Goal: Communication & Community: Answer question/provide support

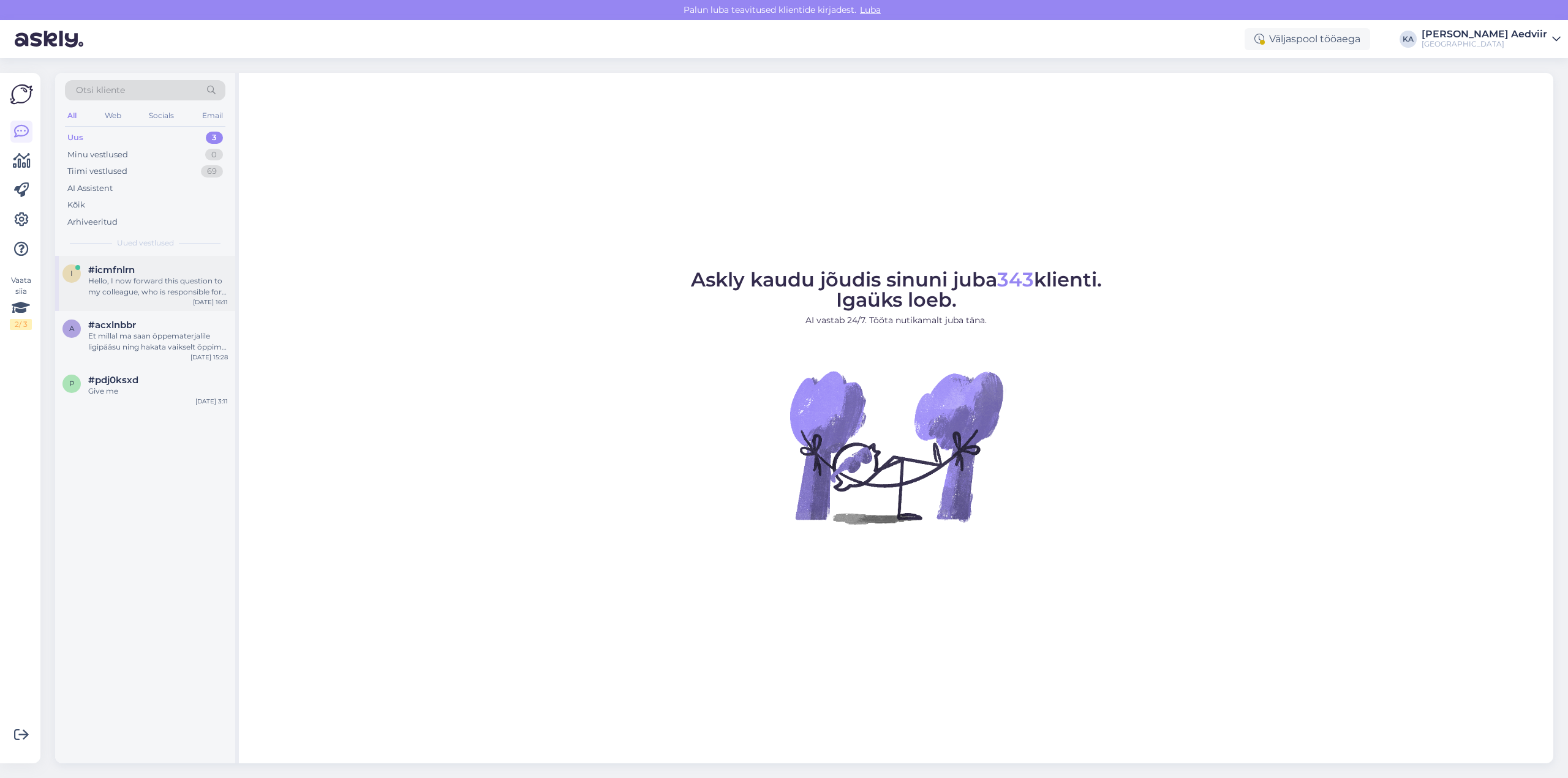
click at [146, 286] on div "Hello, I now forward this question to my colleague, who is responsible for this…" at bounding box center [158, 286] width 140 height 22
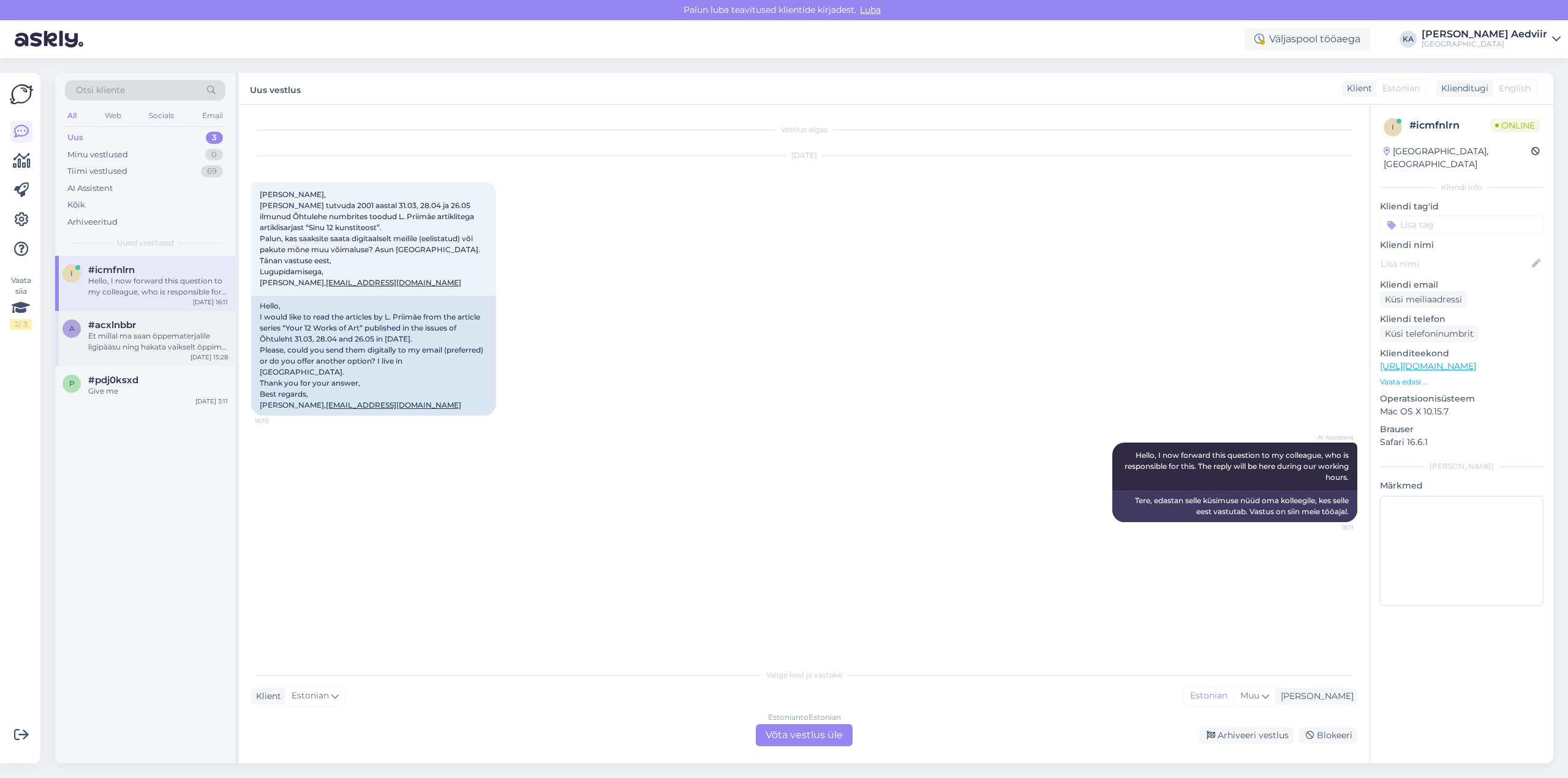
click at [123, 346] on div "Et millal ma saan õppematerjalile ligipääsu ning hakata vaikselt õppima siis" at bounding box center [158, 341] width 140 height 22
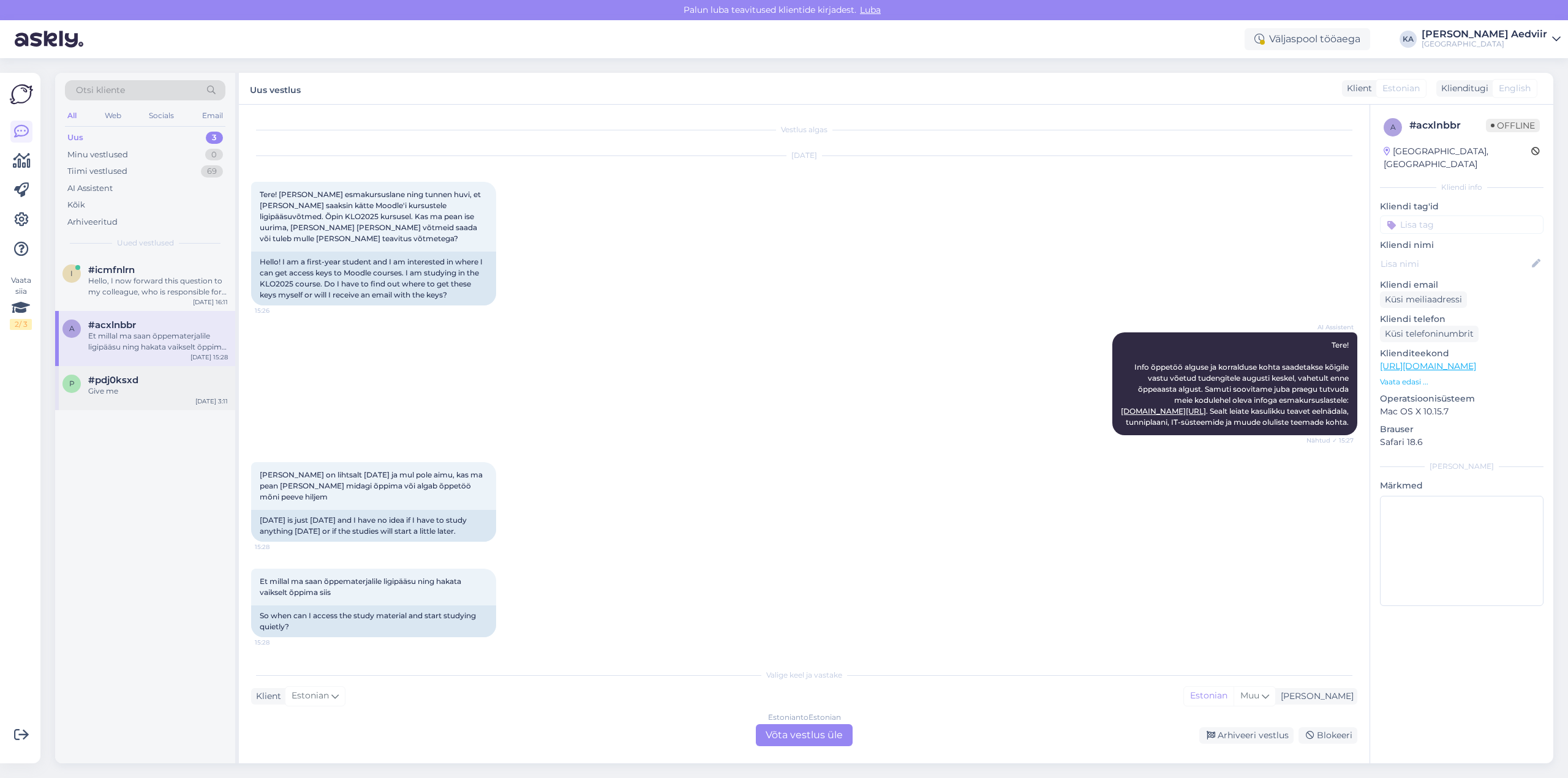
click at [101, 373] on div "p #pdj0ksxd Give me [DATE] 3:11" at bounding box center [145, 388] width 180 height 44
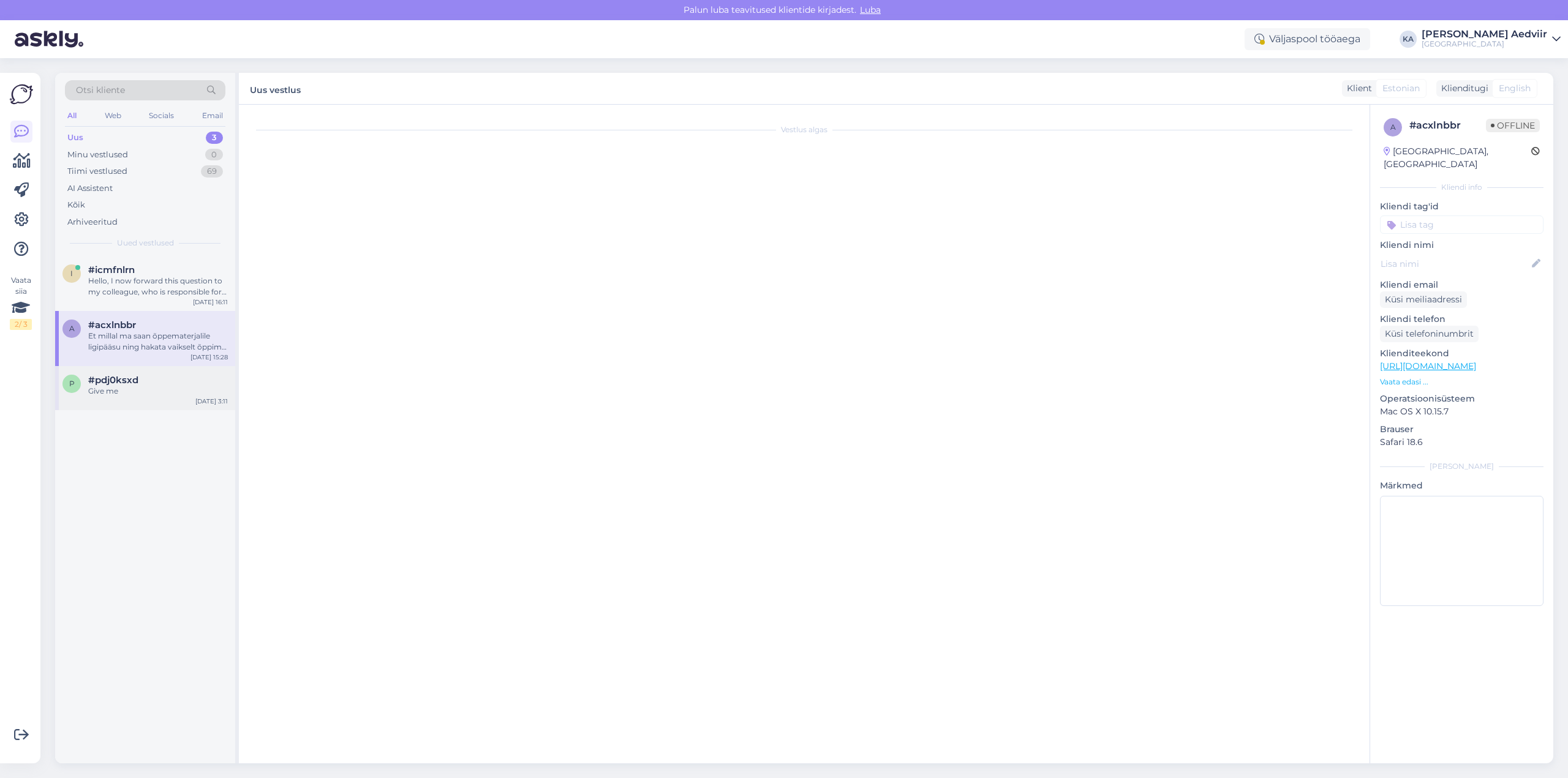
scroll to position [114, 0]
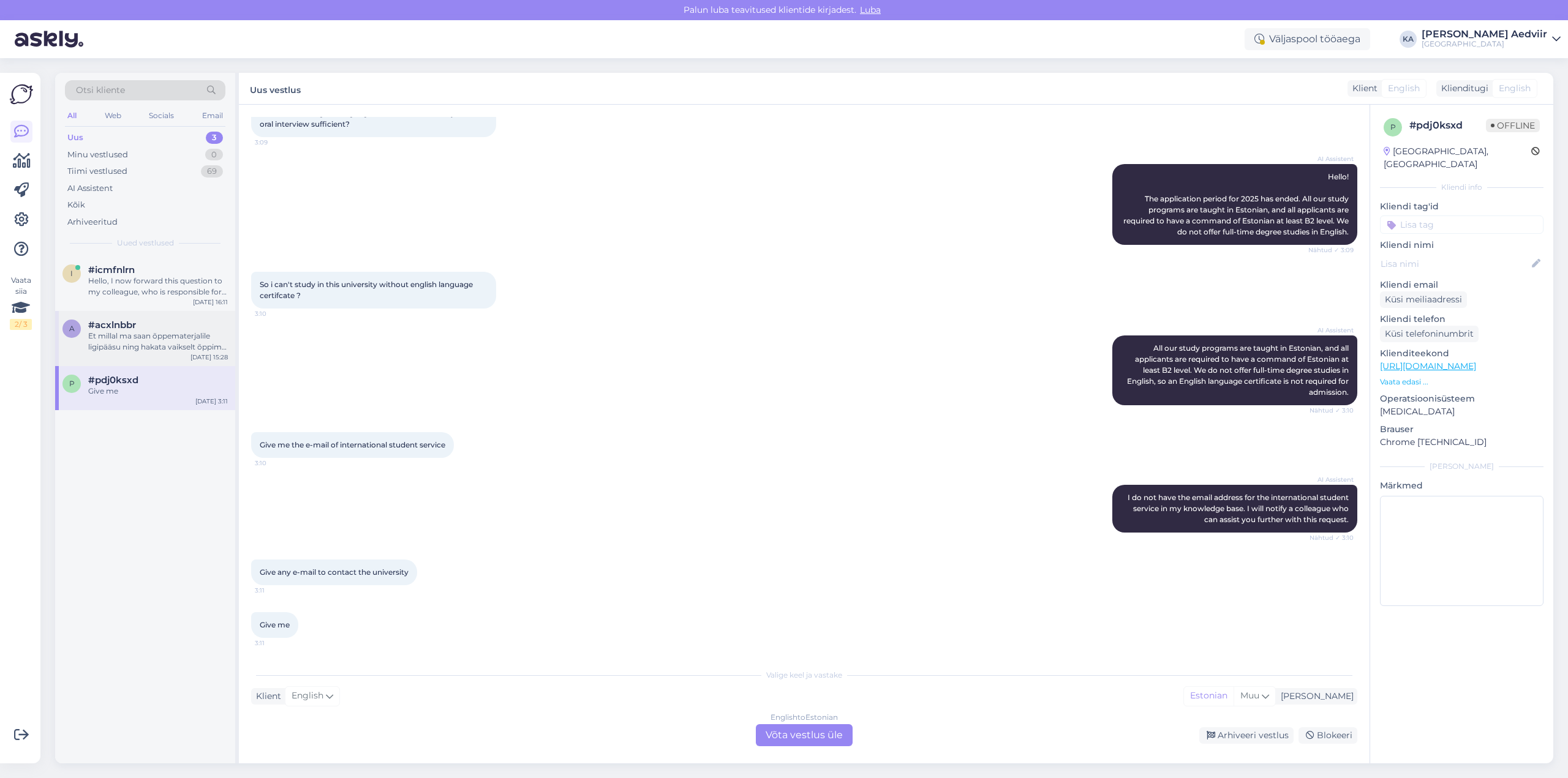
click at [101, 337] on div "Et millal ma saan õppematerjalile ligipääsu ning hakata vaikselt õppima siis" at bounding box center [158, 341] width 140 height 22
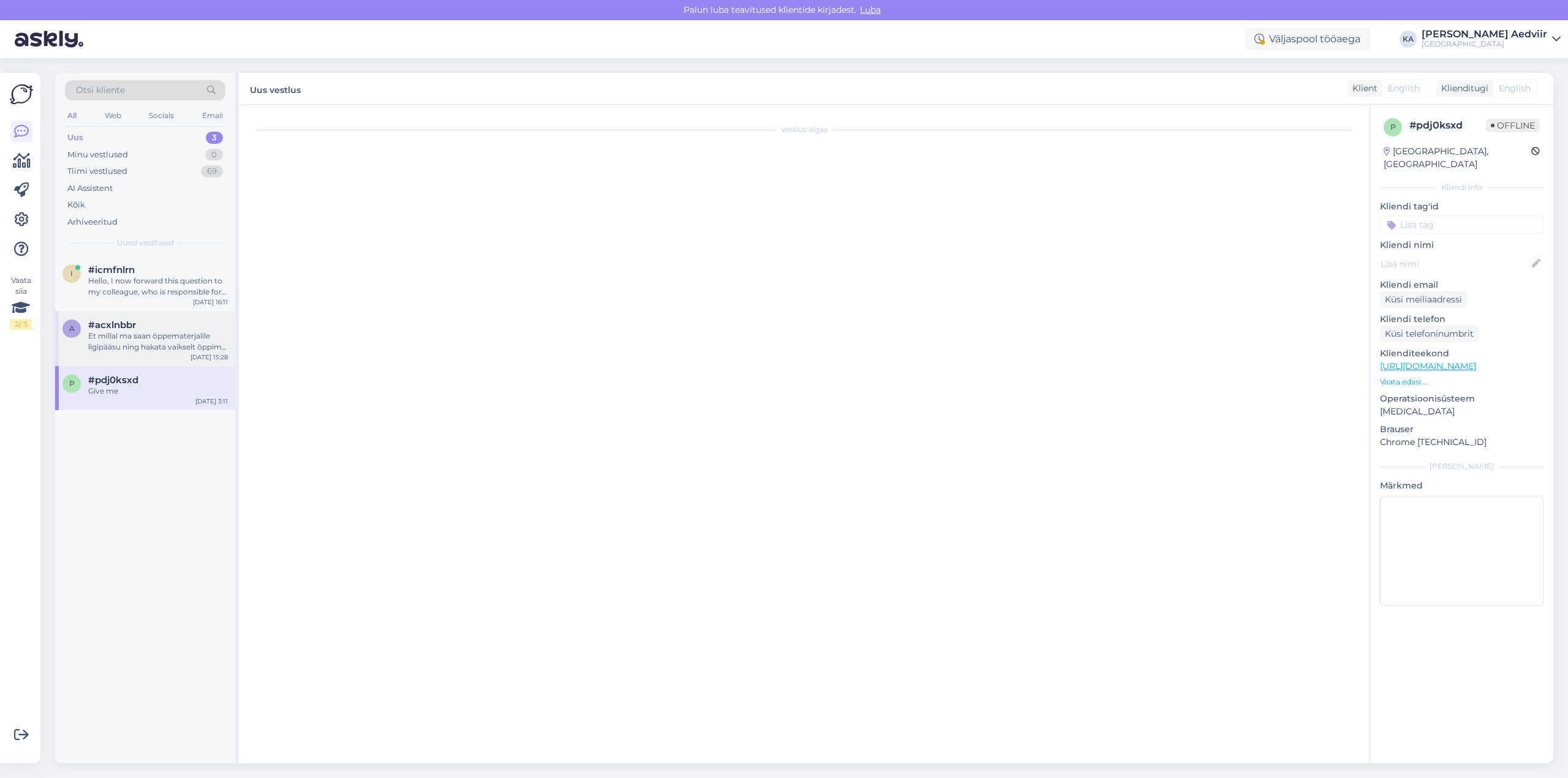
scroll to position [0, 0]
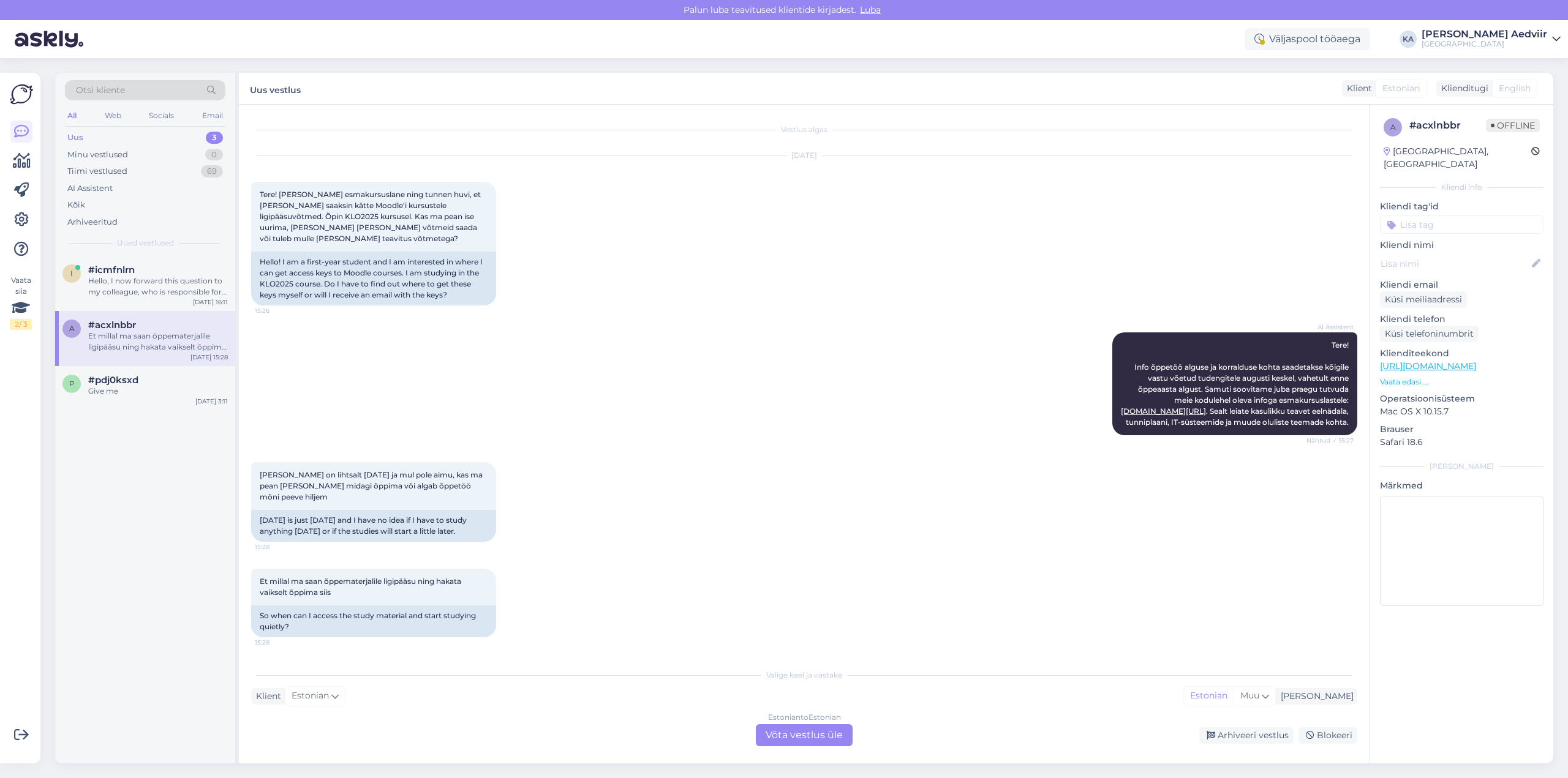
click at [827, 738] on div "Estonian to Estonian Võta vestlus üle" at bounding box center [803, 735] width 97 height 22
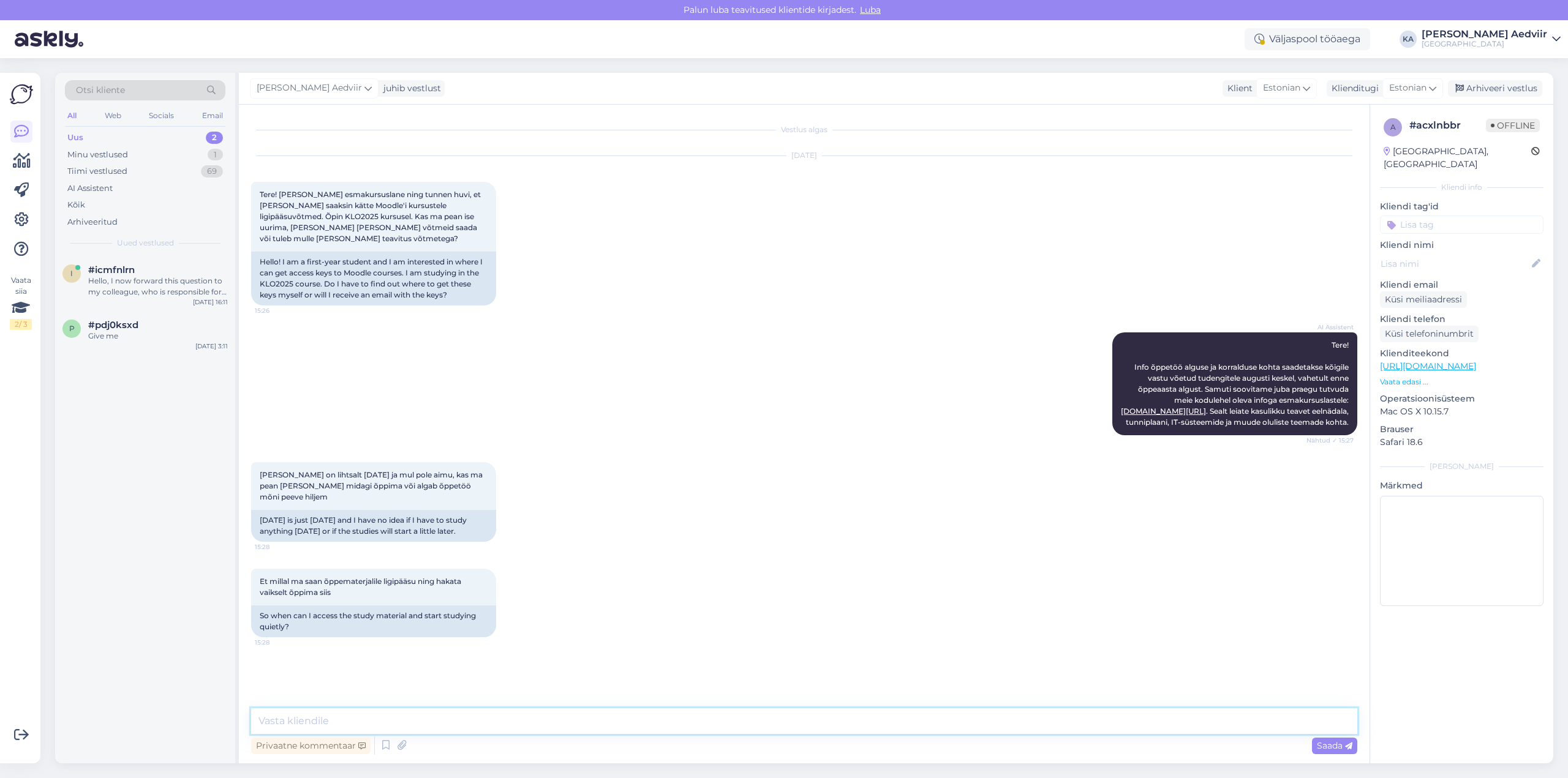
click at [521, 724] on textarea at bounding box center [803, 721] width 1106 height 26
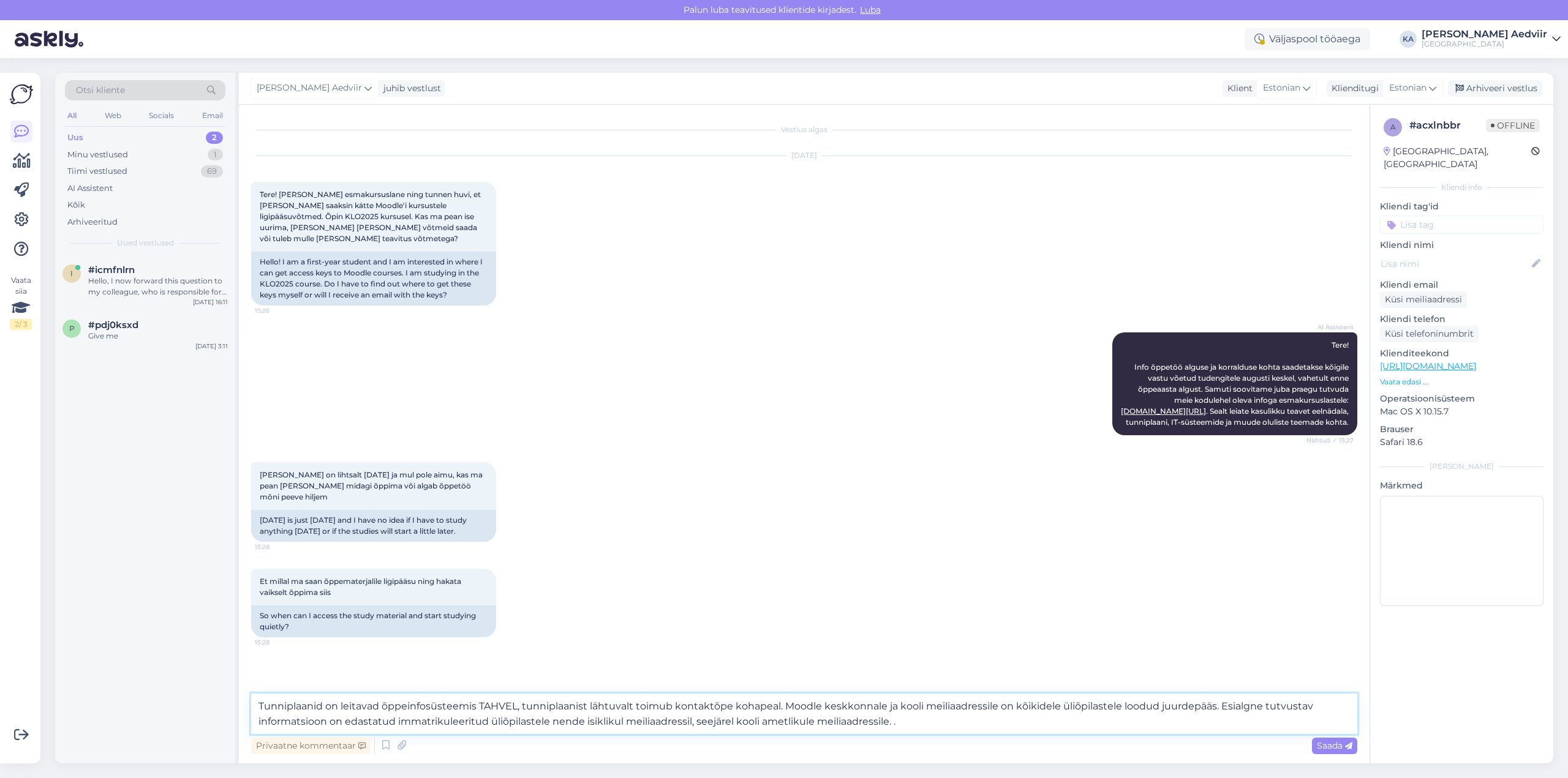
type textarea "Tunniplaanid on leitavad õppeinfosüsteemis TAHVEL, tunniplaanist lähtuvalt toim…"
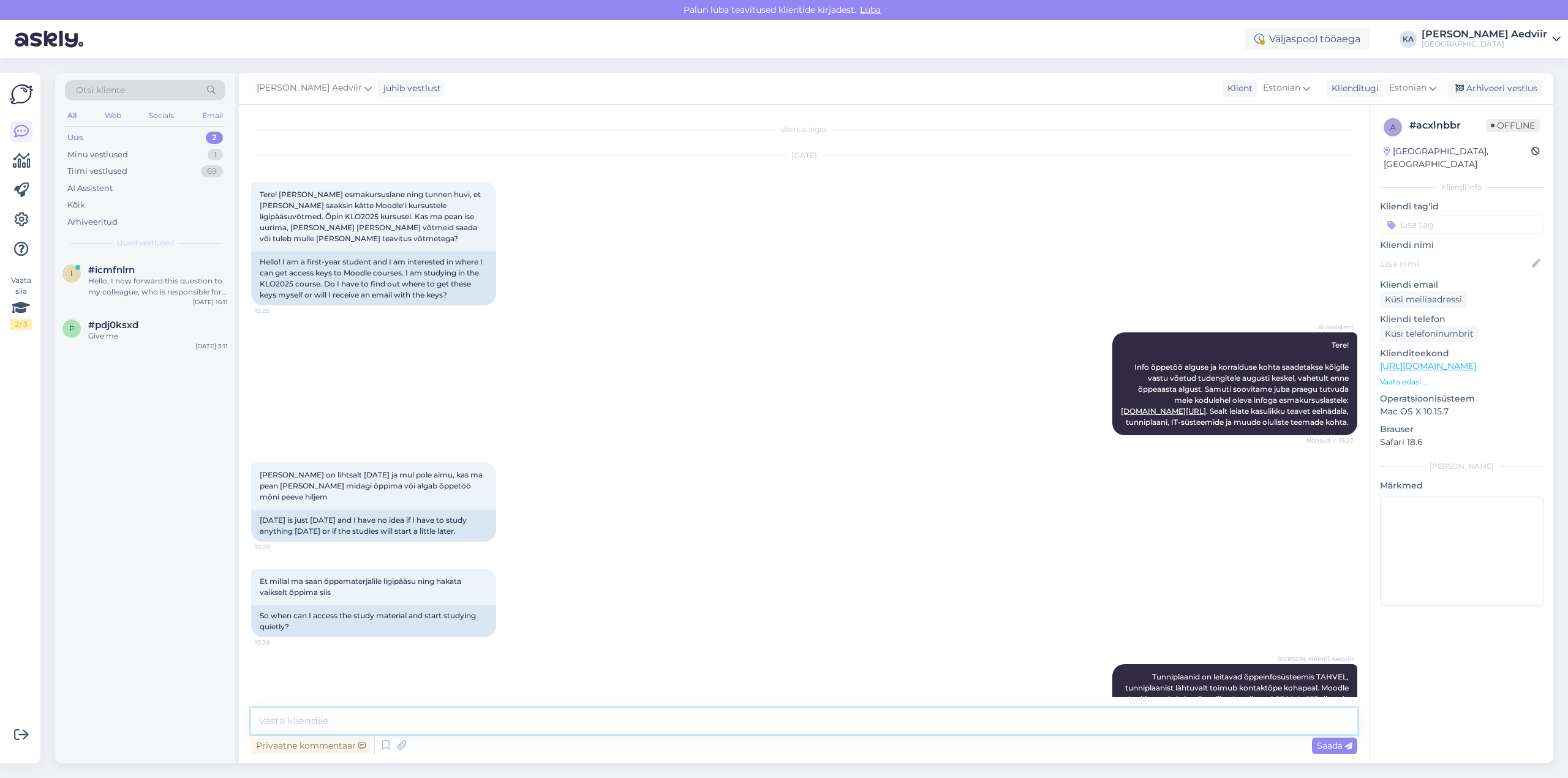
scroll to position [61, 0]
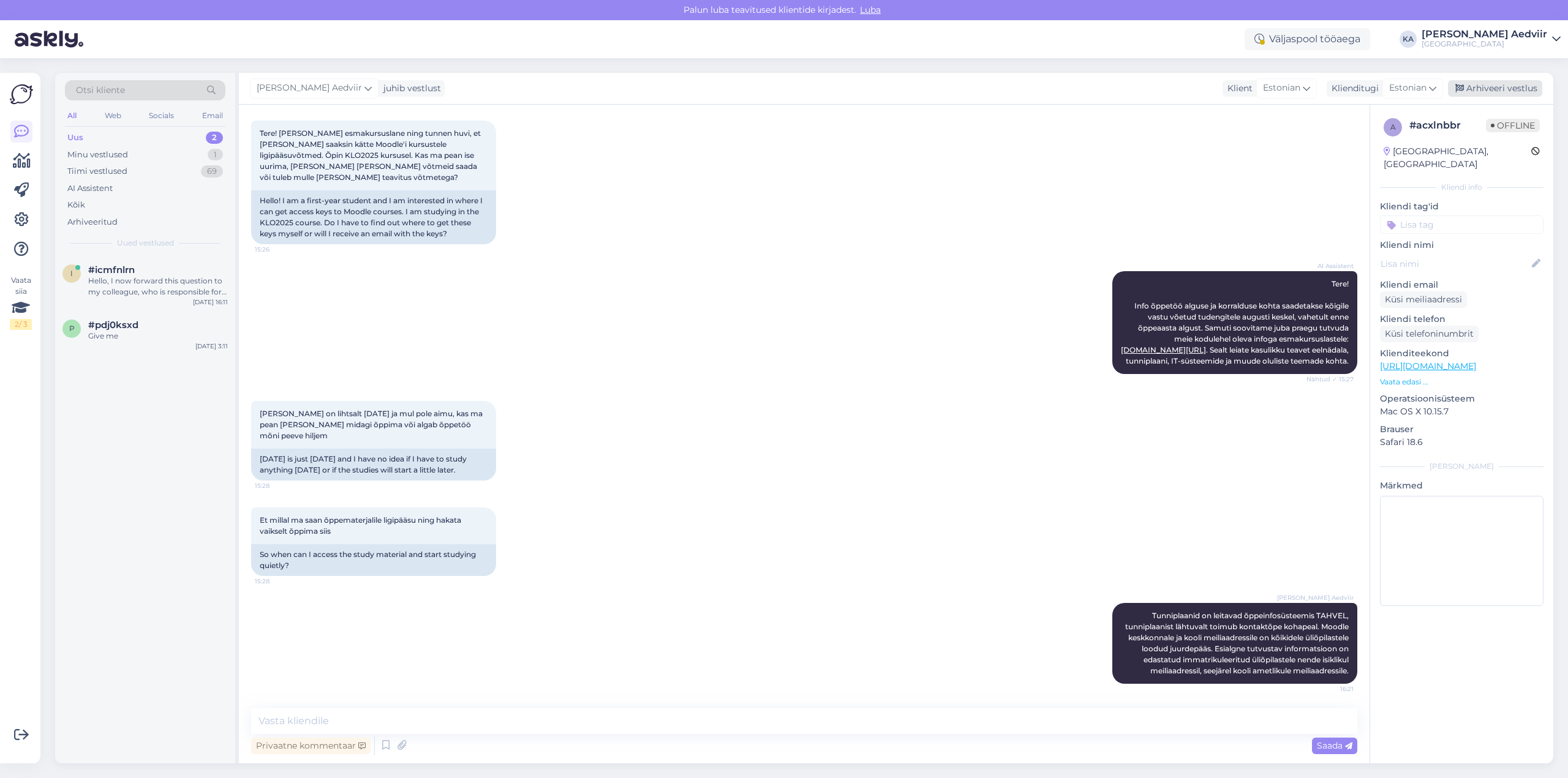
click at [1488, 82] on div "Arhiveeri vestlus" at bounding box center [1495, 88] width 94 height 16
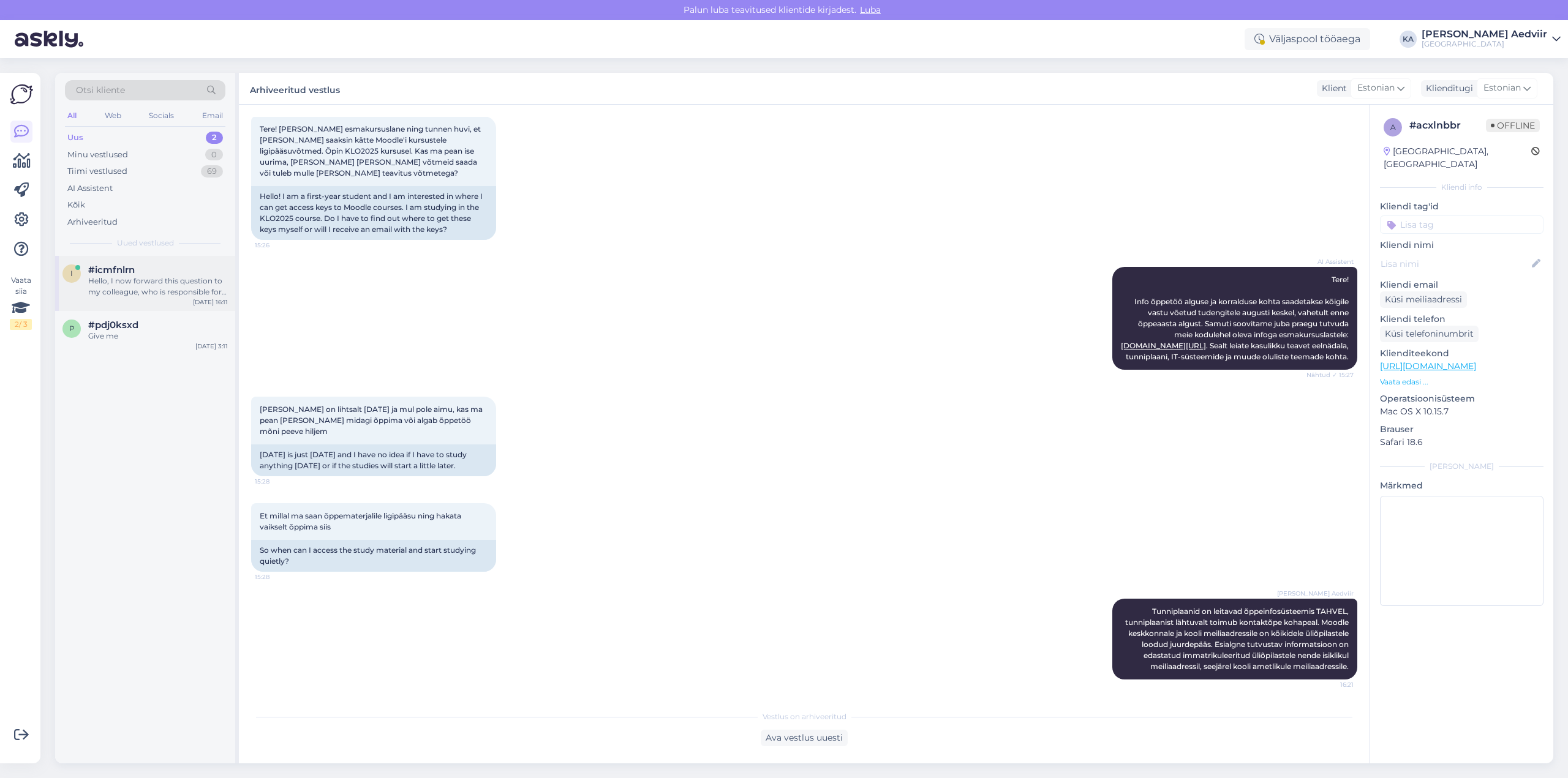
click at [129, 294] on div "Hello, I now forward this question to my colleague, who is responsible for this…" at bounding box center [158, 286] width 140 height 22
